Goal: Task Accomplishment & Management: Complete application form

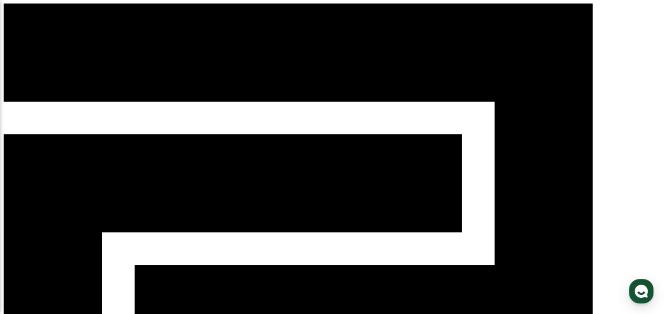
paste input "**********"
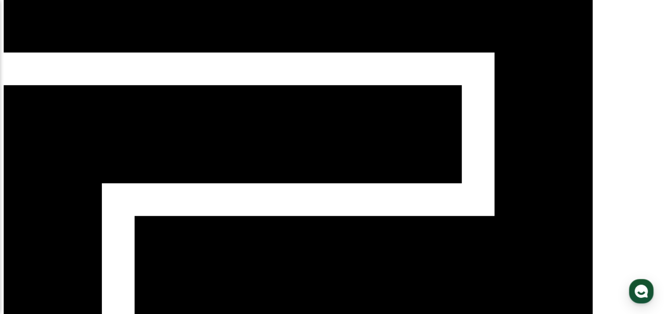
scroll to position [88, 0]
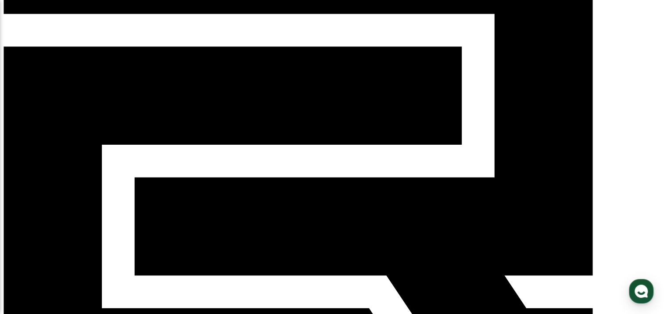
type input "**********"
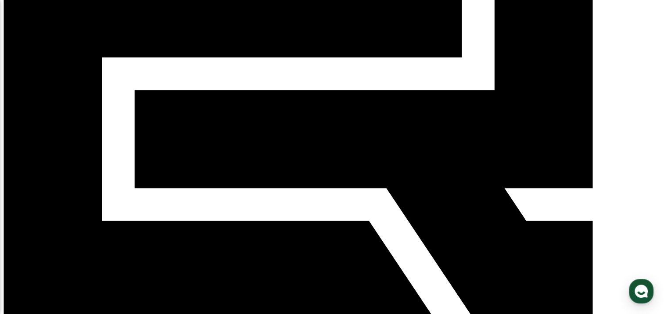
scroll to position [220, 0]
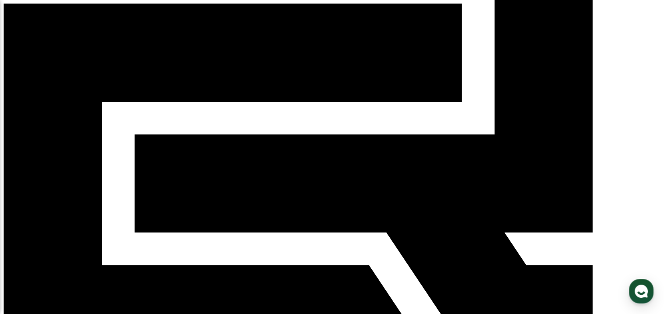
scroll to position [130, 0]
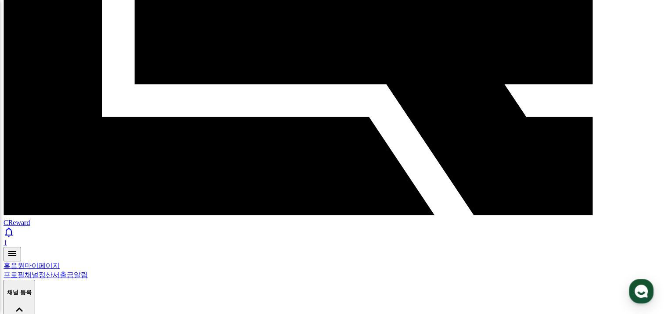
scroll to position [350, 0]
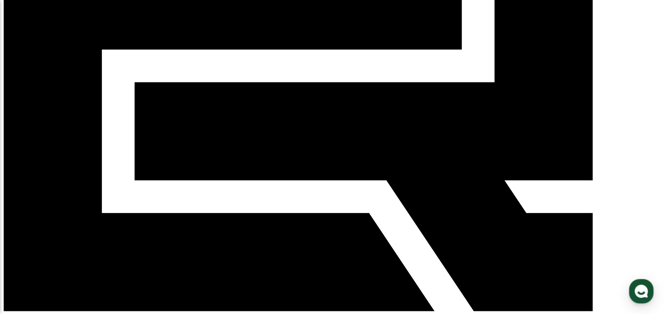
scroll to position [220, 0]
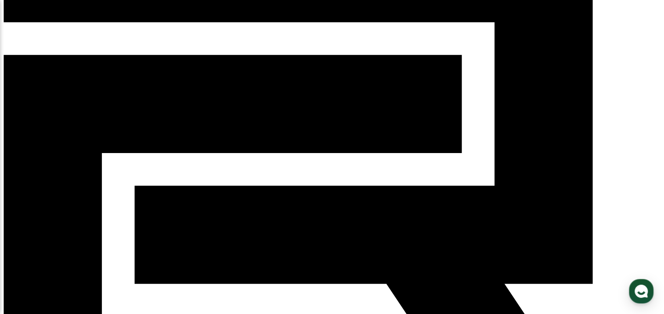
scroll to position [88, 0]
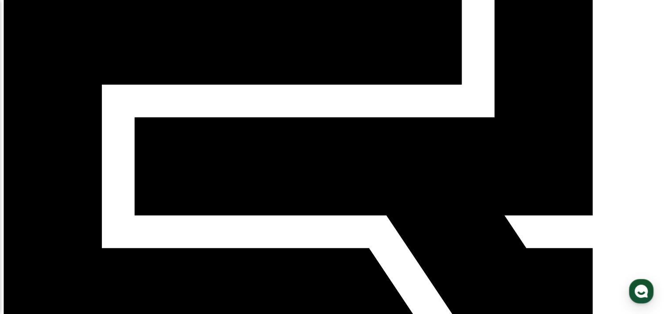
scroll to position [176, 0]
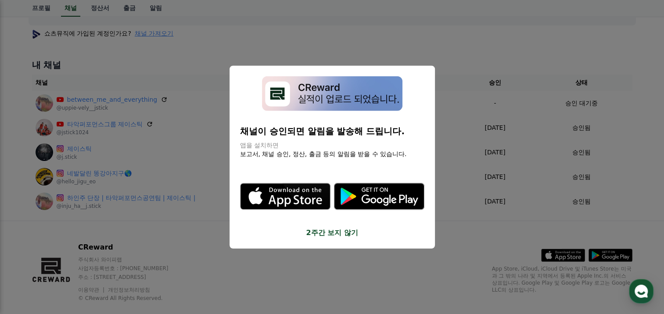
click at [321, 236] on button "2주간 보지 않기" at bounding box center [332, 232] width 184 height 11
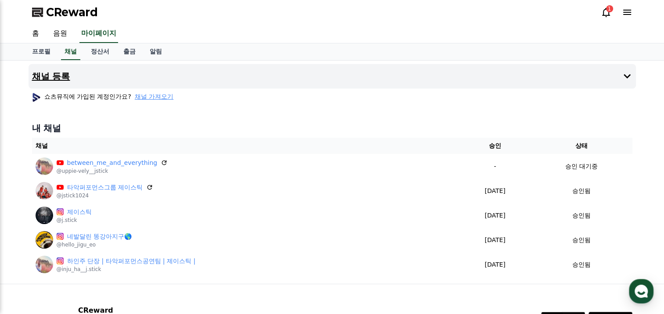
click at [622, 72] on icon at bounding box center [627, 76] width 11 height 11
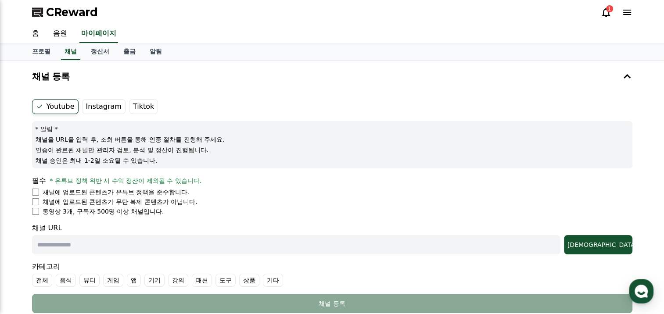
click at [137, 108] on label "Tiktok" at bounding box center [143, 106] width 29 height 15
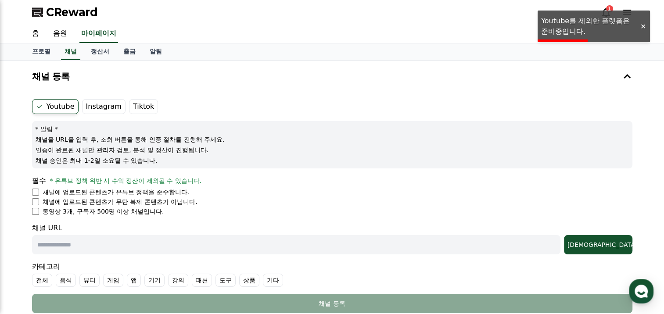
click at [646, 22] on div at bounding box center [643, 26] width 14 height 8
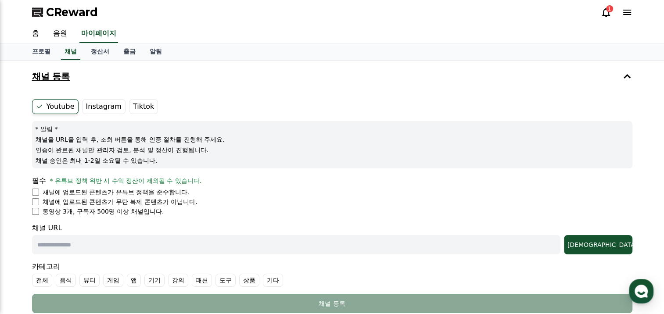
click at [625, 81] on button "채널 등록" at bounding box center [333, 76] width 608 height 25
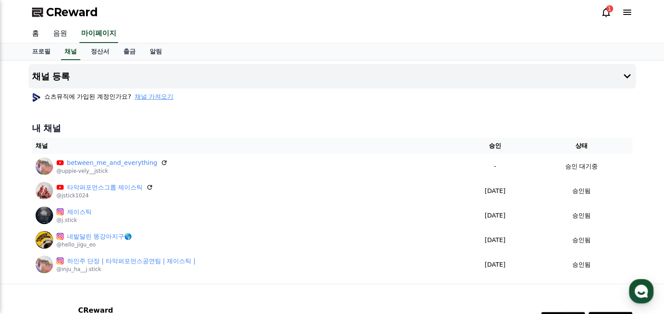
click at [59, 32] on link "음원" at bounding box center [60, 34] width 28 height 18
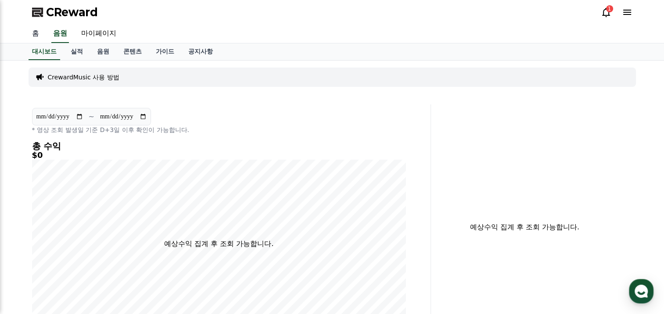
click at [34, 39] on link "홈" at bounding box center [35, 34] width 21 height 18
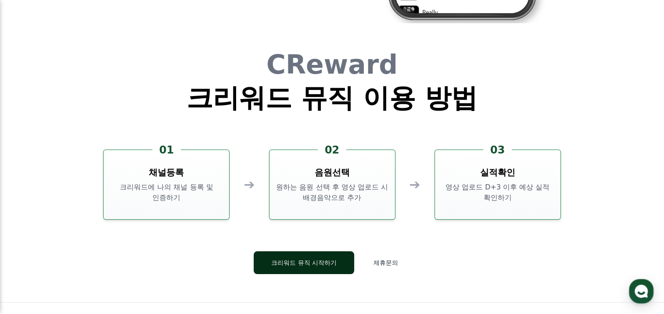
scroll to position [2284, 0]
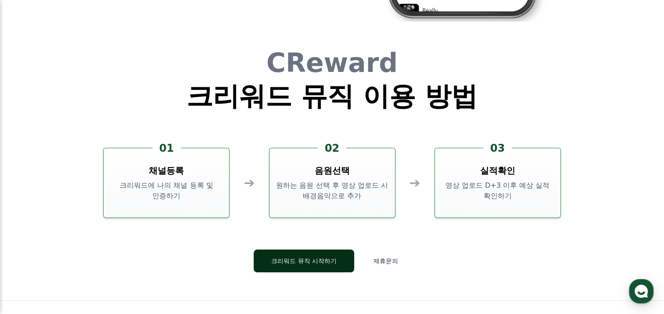
click at [321, 262] on button "크리워드 뮤직 시작하기" at bounding box center [304, 261] width 101 height 23
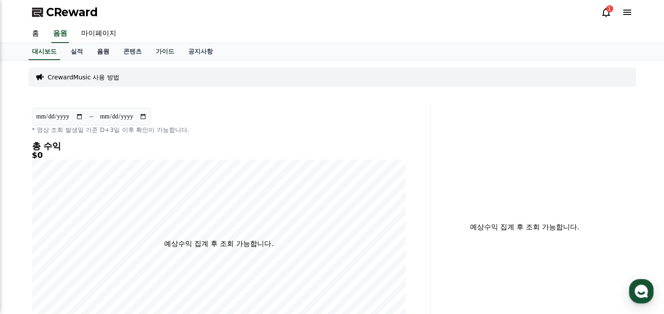
click at [103, 50] on link "음원" at bounding box center [103, 51] width 26 height 17
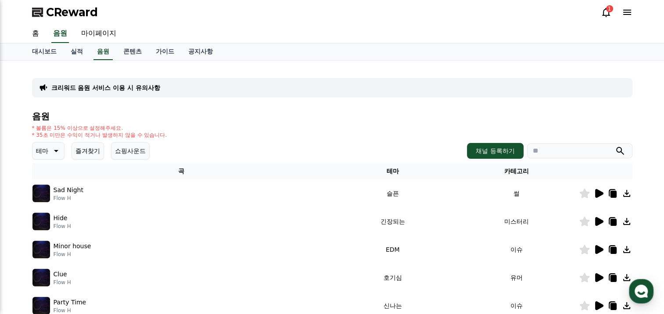
click at [47, 149] on p "테마" at bounding box center [42, 151] width 12 height 12
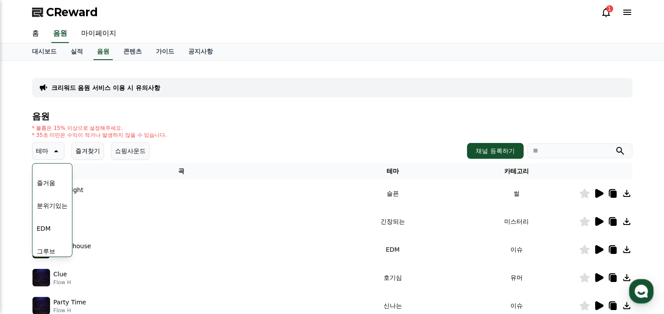
scroll to position [132, 0]
click at [56, 206] on div "전체 환상적인 호기심 어두운 밝은 통통튀는 신나는 반전 웅장한 드라마틱 즐거움 분위기있는 EDM 그루브 슬픈 잔잔한 귀여운 감동적인 긴장되는 …" at bounding box center [52, 259] width 38 height 453
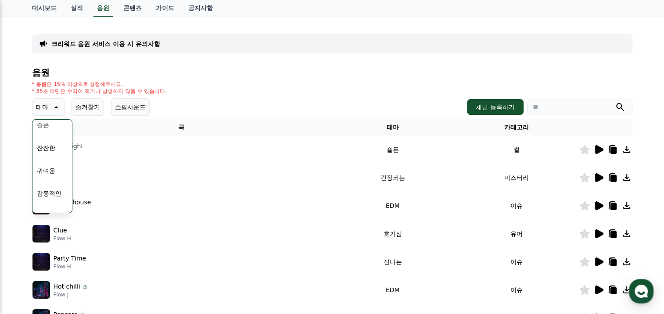
scroll to position [274, 0]
click at [52, 151] on button "그루브" at bounding box center [45, 153] width 25 height 19
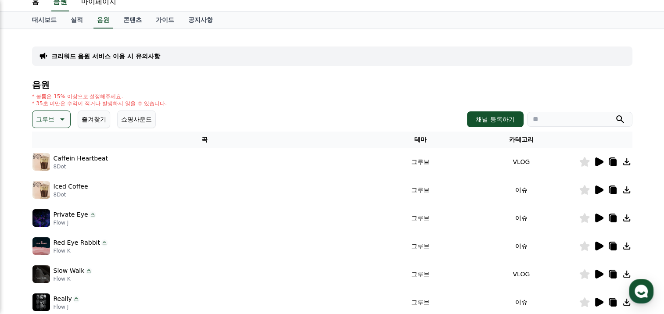
scroll to position [44, 0]
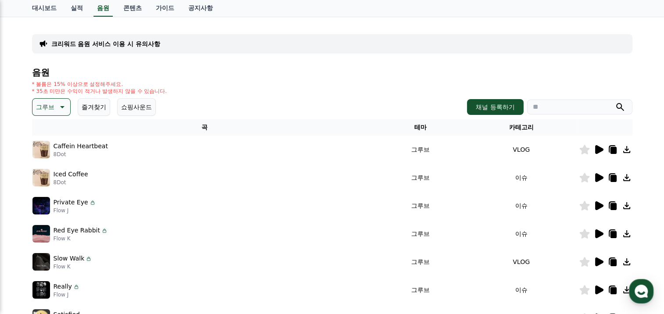
click at [599, 177] on icon at bounding box center [600, 177] width 8 height 9
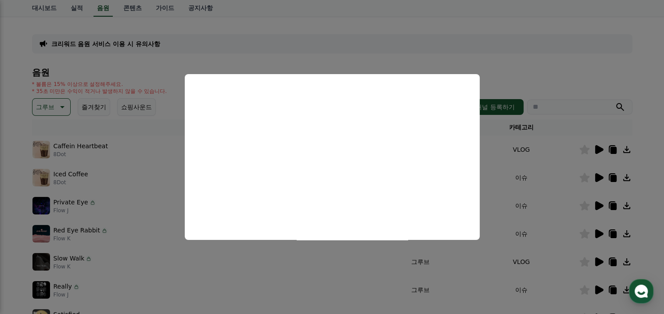
click at [552, 61] on button "close modal" at bounding box center [332, 157] width 664 height 314
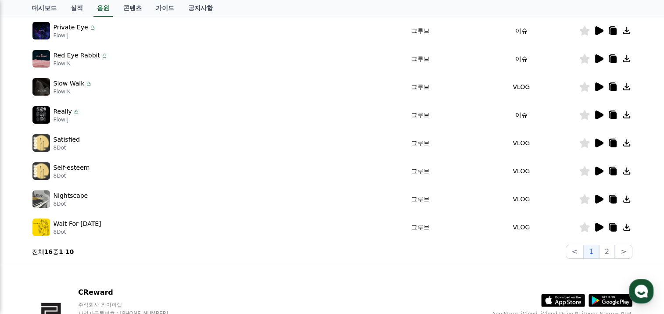
scroll to position [220, 0]
click at [602, 230] on icon at bounding box center [599, 227] width 11 height 11
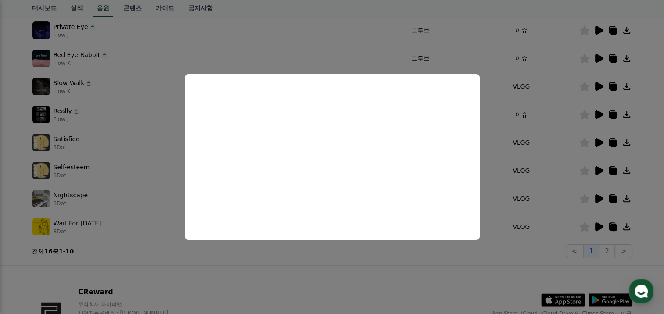
click at [460, 269] on button "close modal" at bounding box center [332, 157] width 664 height 314
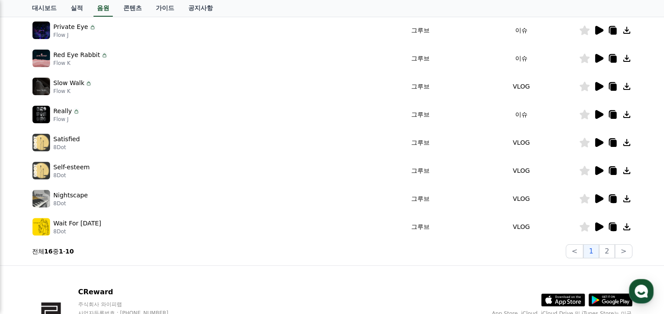
click at [610, 227] on icon at bounding box center [613, 227] width 11 height 11
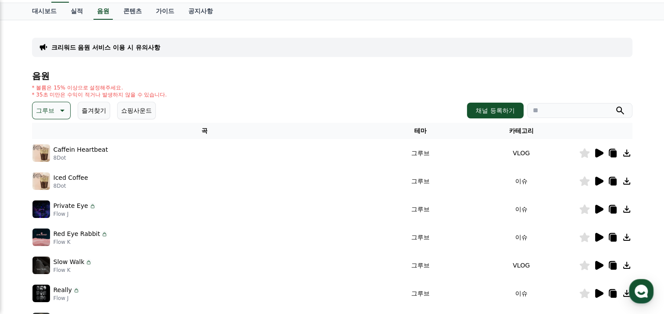
scroll to position [0, 0]
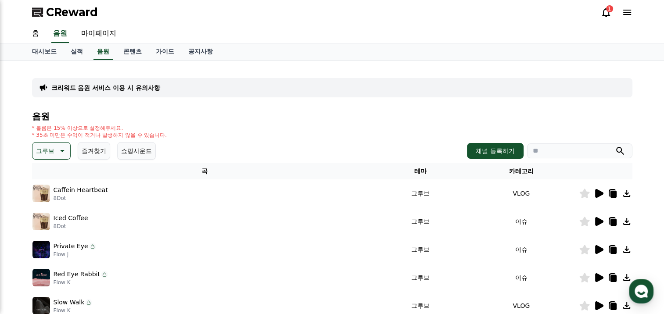
click at [172, 40] on div "홈 음원 마이페이지" at bounding box center [332, 34] width 615 height 18
click at [170, 47] on link "가이드" at bounding box center [165, 51] width 32 height 17
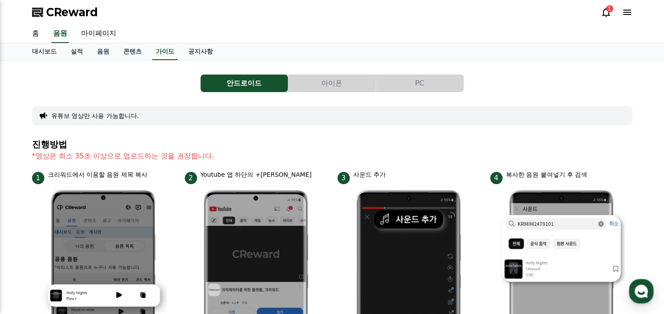
click at [42, 30] on link "홈" at bounding box center [35, 34] width 21 height 18
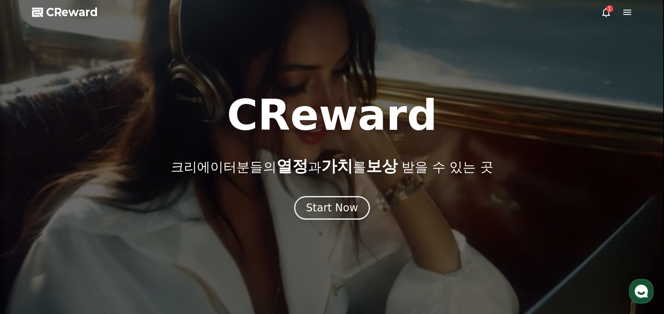
click at [610, 10] on div "1" at bounding box center [609, 8] width 7 height 7
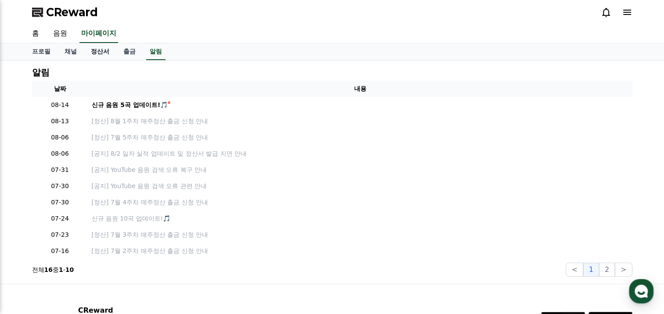
click at [97, 51] on link "정산서" at bounding box center [100, 51] width 32 height 17
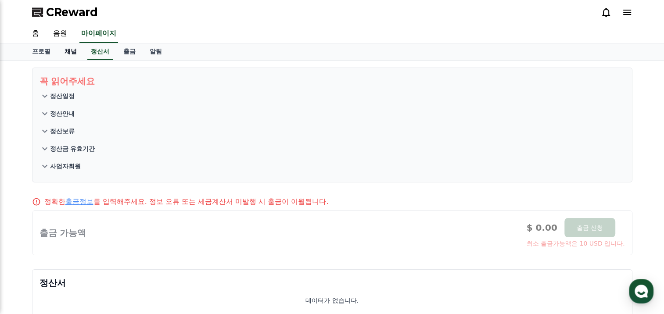
click at [68, 55] on link "채널" at bounding box center [71, 51] width 26 height 17
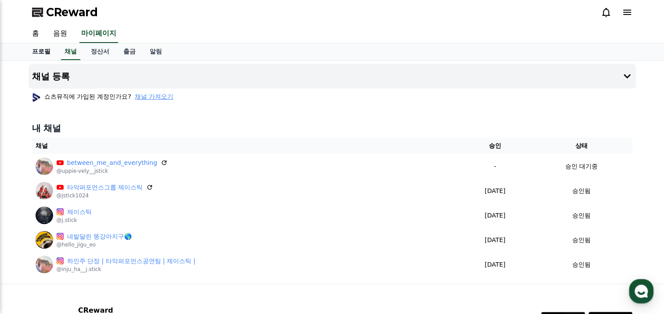
click at [39, 50] on link "프로필" at bounding box center [41, 51] width 32 height 17
select select "**********"
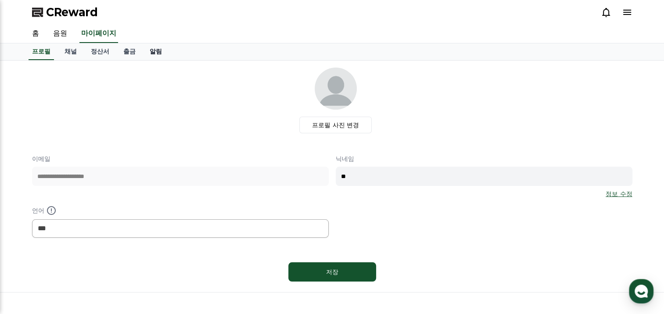
click at [165, 50] on link "알림" at bounding box center [156, 51] width 26 height 17
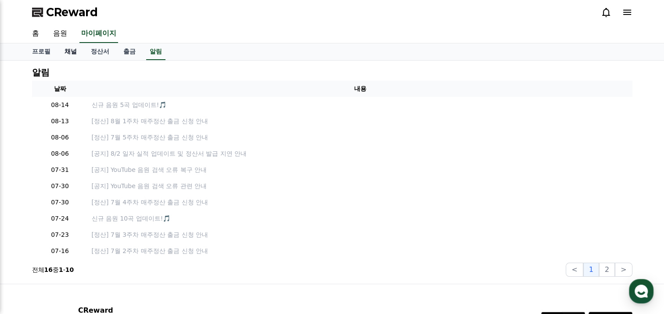
click at [77, 51] on link "채널" at bounding box center [71, 51] width 26 height 17
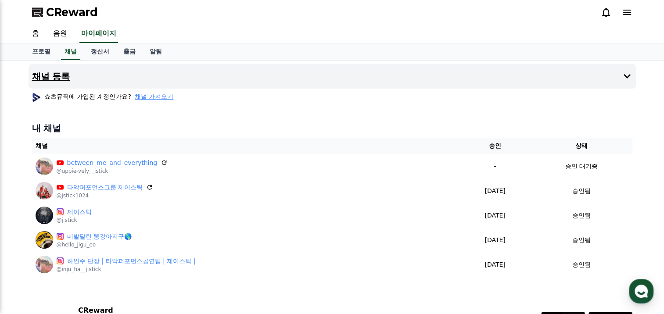
click at [617, 83] on button "채널 등록" at bounding box center [333, 76] width 608 height 25
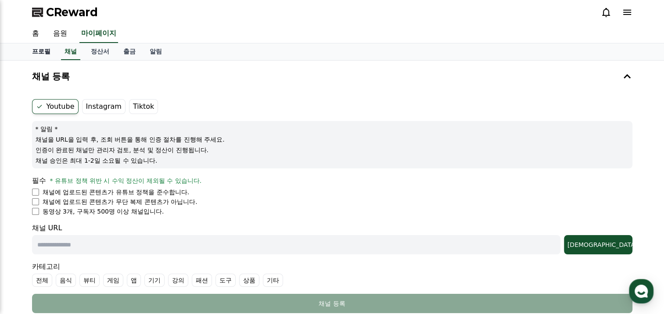
click at [35, 54] on link "프로필" at bounding box center [41, 51] width 32 height 17
select select "**********"
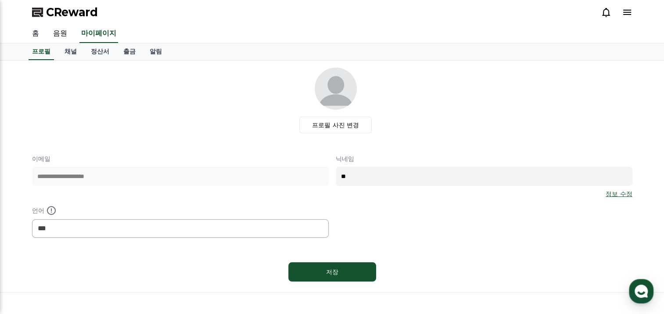
click at [37, 32] on link "홈" at bounding box center [35, 34] width 21 height 18
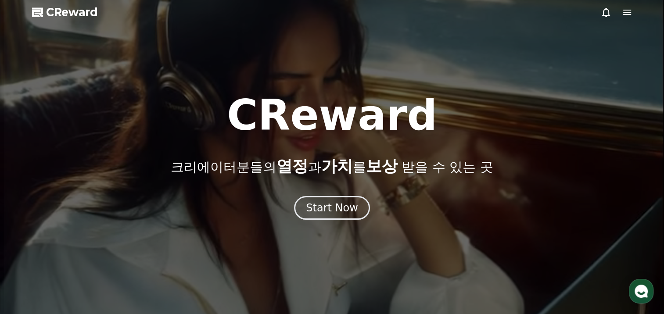
click at [632, 10] on icon at bounding box center [627, 12] width 11 height 11
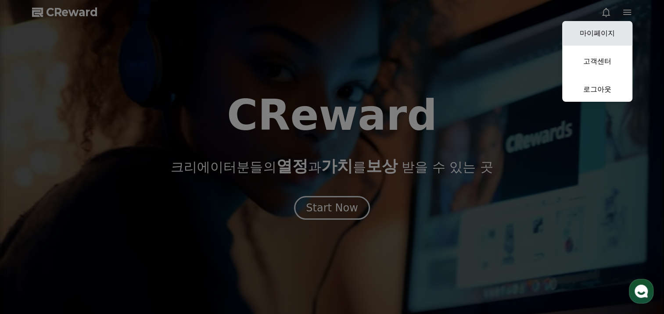
click at [608, 35] on link "마이페이지" at bounding box center [598, 33] width 70 height 25
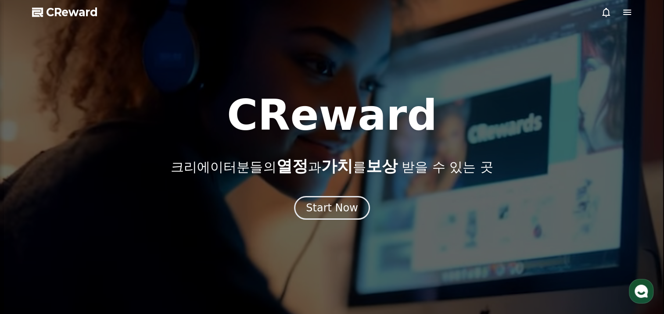
select select "**********"
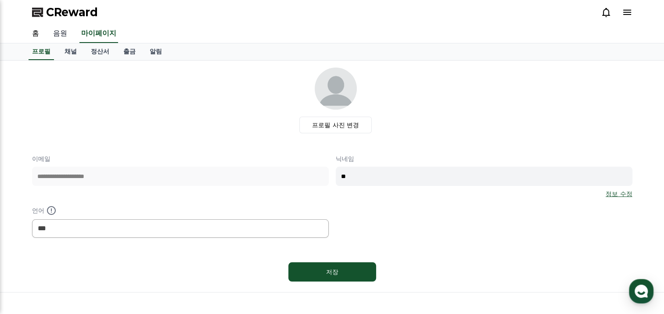
click at [61, 36] on link "음원" at bounding box center [60, 34] width 28 height 18
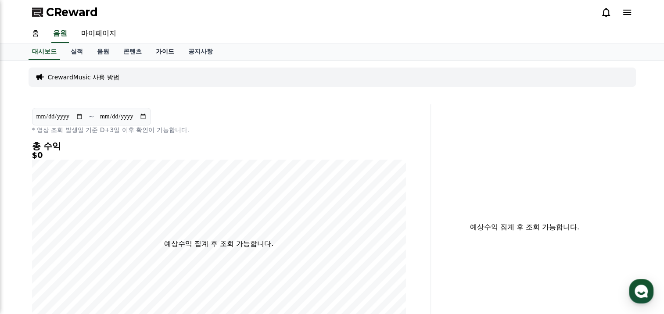
click at [163, 53] on link "가이드" at bounding box center [165, 51] width 32 height 17
